Goal: Feedback & Contribution: Contribute content

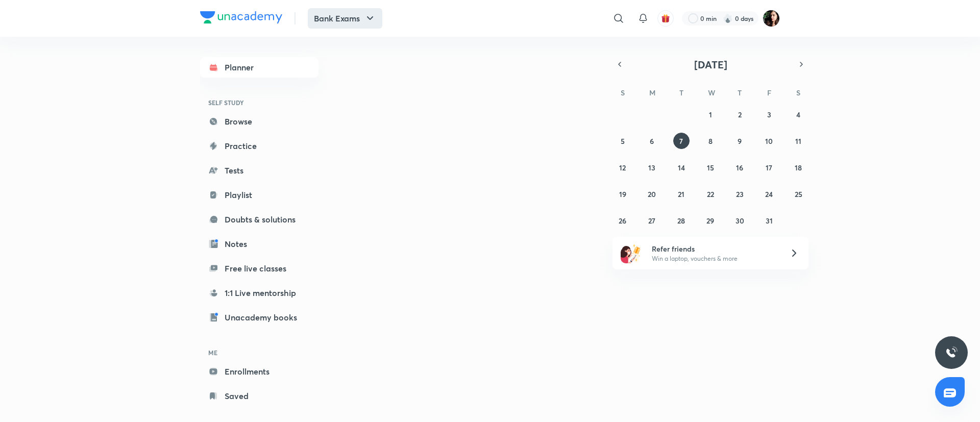
click at [337, 19] on button "Bank Exams" at bounding box center [345, 18] width 75 height 20
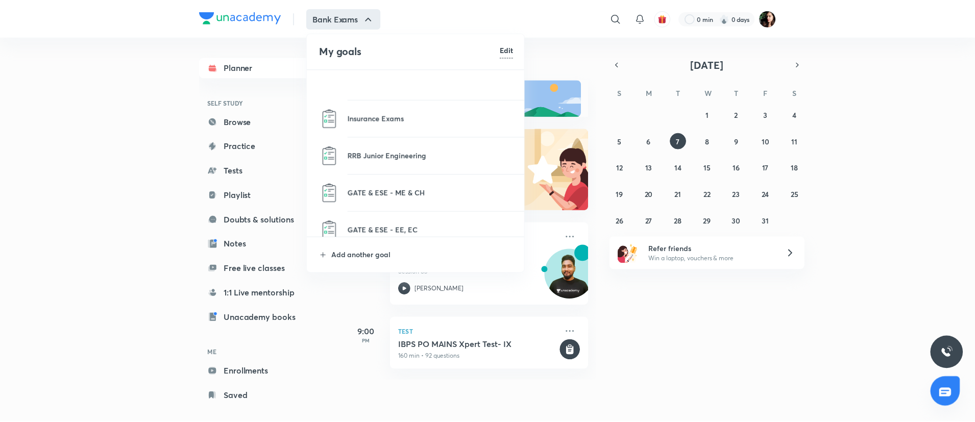
scroll to position [1072, 0]
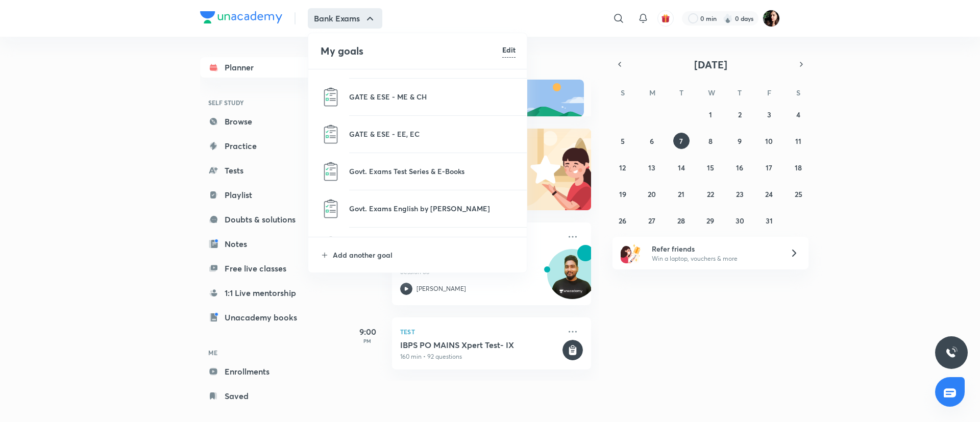
click at [382, 178] on li "Govt. Exams Test Series & E-Books" at bounding box center [417, 171] width 219 height 37
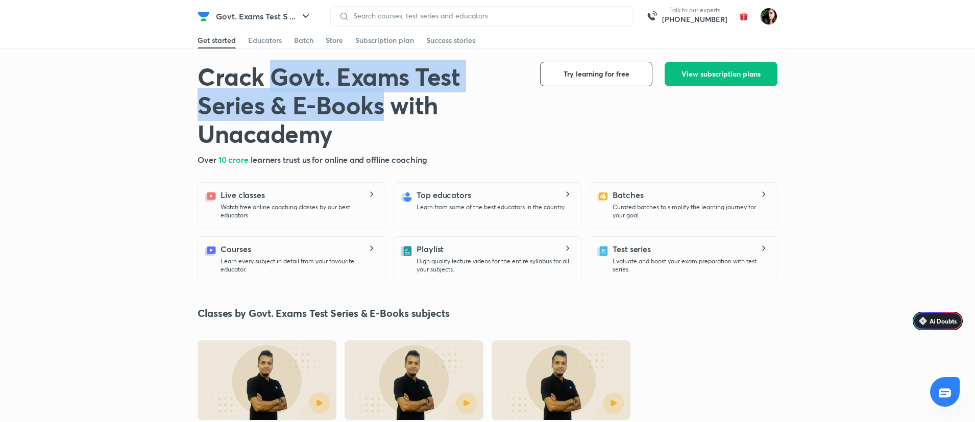
drag, startPoint x: 274, startPoint y: 76, endPoint x: 379, endPoint y: 110, distance: 110.9
click at [379, 110] on h1 "Crack Govt. Exams Test Series & E-Books with Unacademy" at bounding box center [361, 105] width 326 height 86
copy h1 "Govt. Exams Test Series & E-Books"
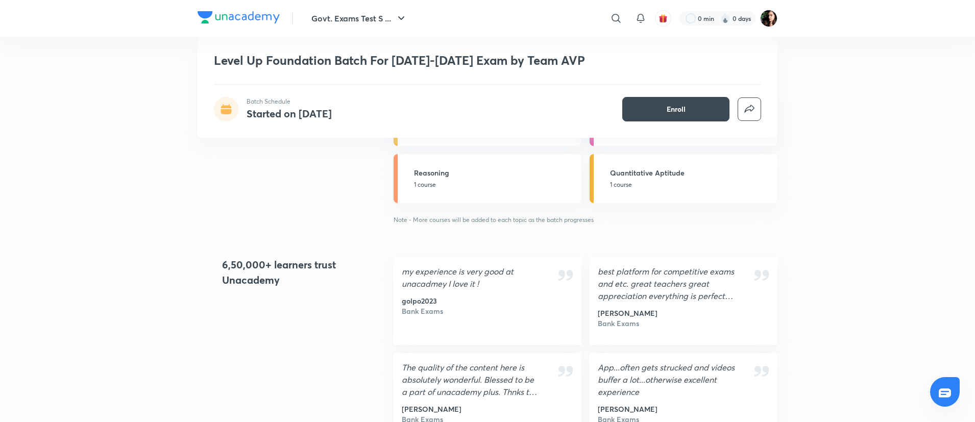
scroll to position [689, 0]
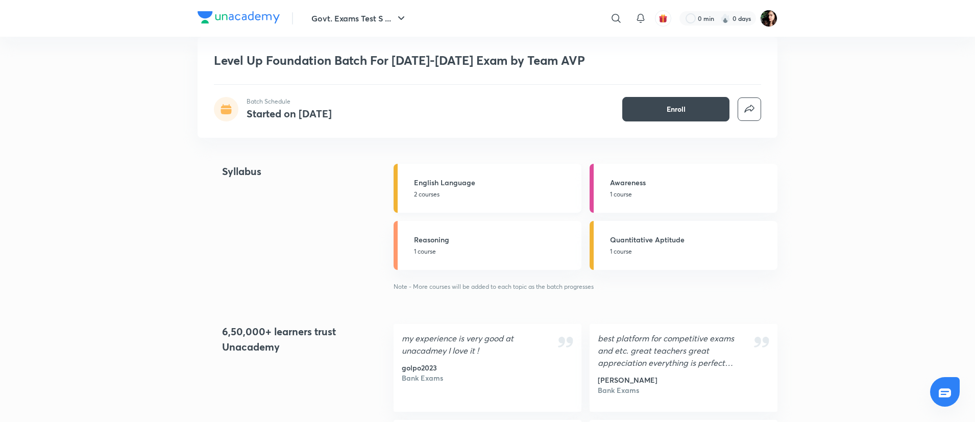
click at [456, 189] on div "English Language 2 courses" at bounding box center [494, 188] width 161 height 22
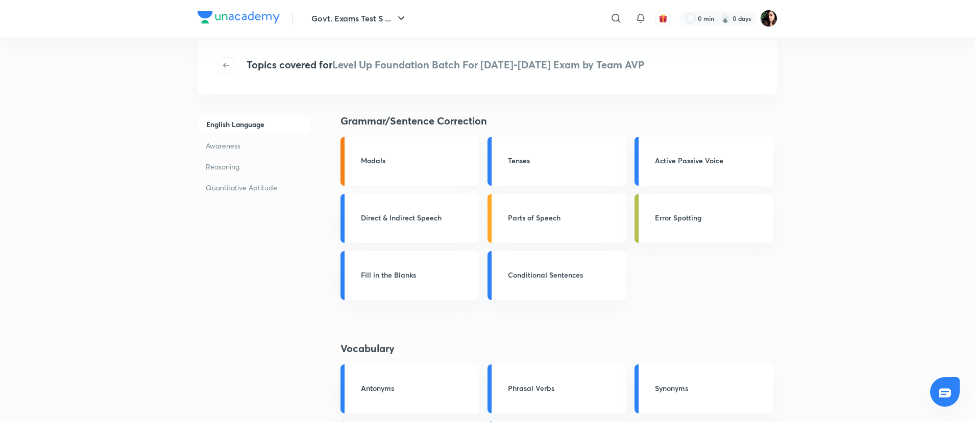
click at [422, 167] on link "Modals" at bounding box center [409, 161] width 139 height 49
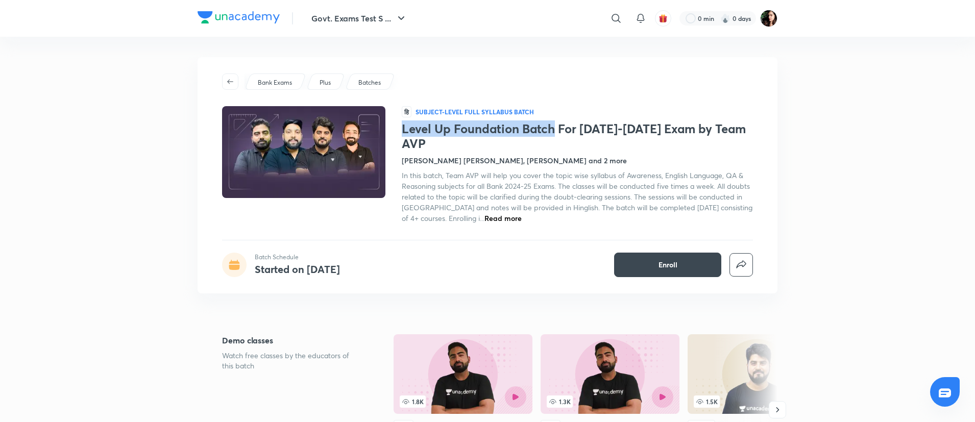
drag, startPoint x: 402, startPoint y: 129, endPoint x: 552, endPoint y: 128, distance: 150.1
click at [552, 128] on h1 "Level Up Foundation Batch For 2024-2025 Exam by Team AVP" at bounding box center [577, 136] width 351 height 30
copy h1 "Level Up Foundation Batch"
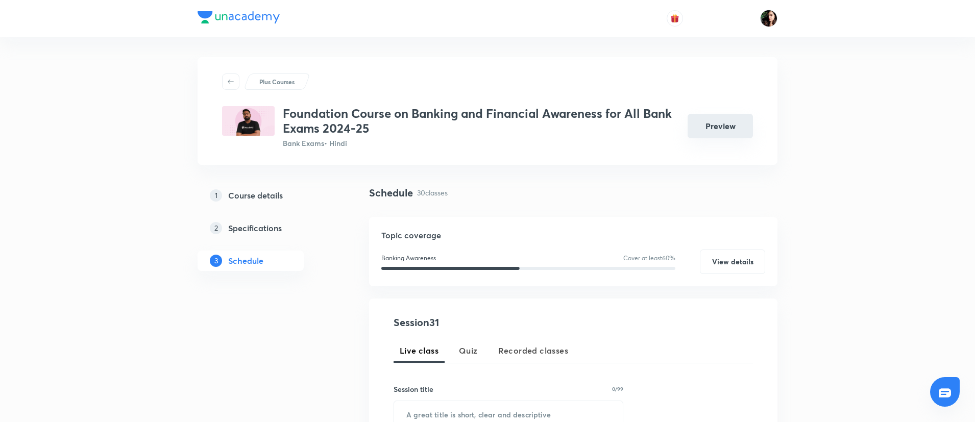
click at [724, 131] on button "Preview" at bounding box center [719, 126] width 65 height 24
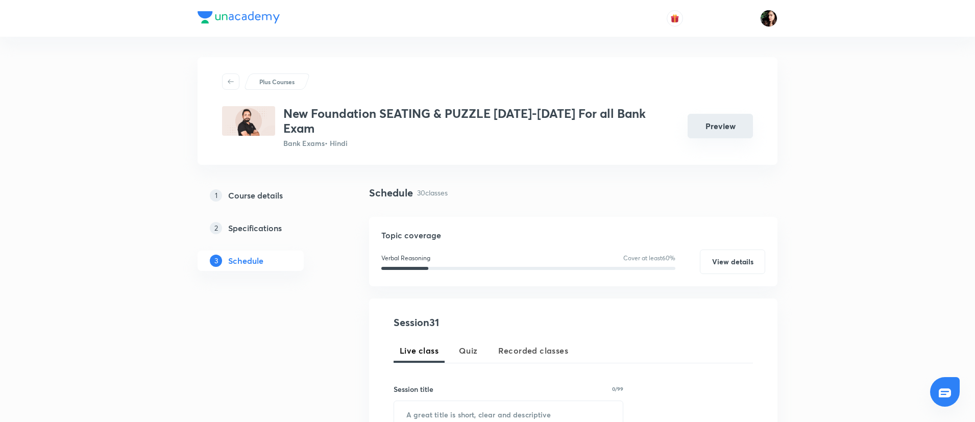
click at [714, 115] on button "Preview" at bounding box center [719, 126] width 65 height 24
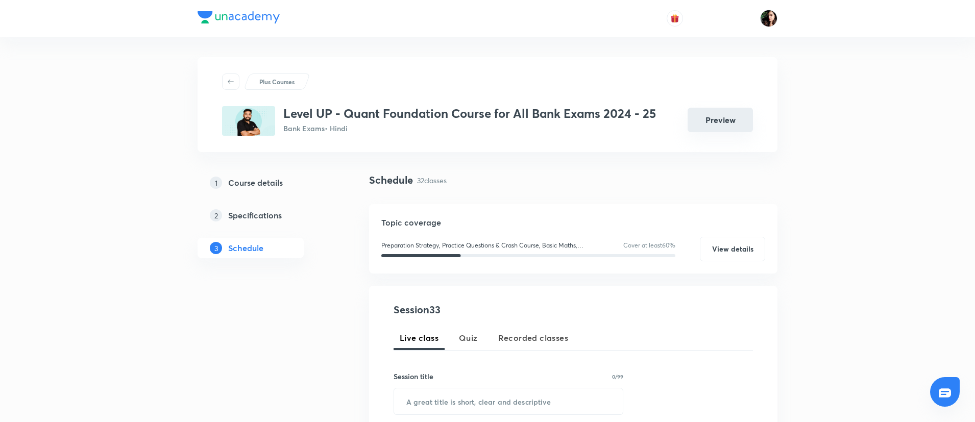
click at [721, 121] on button "Preview" at bounding box center [719, 120] width 65 height 24
drag, startPoint x: 719, startPoint y: 123, endPoint x: 764, endPoint y: 4, distance: 127.6
click at [719, 125] on button "Preview" at bounding box center [719, 121] width 65 height 24
click at [731, 120] on button "Preview" at bounding box center [719, 120] width 65 height 24
